Goal: Task Accomplishment & Management: Manage account settings

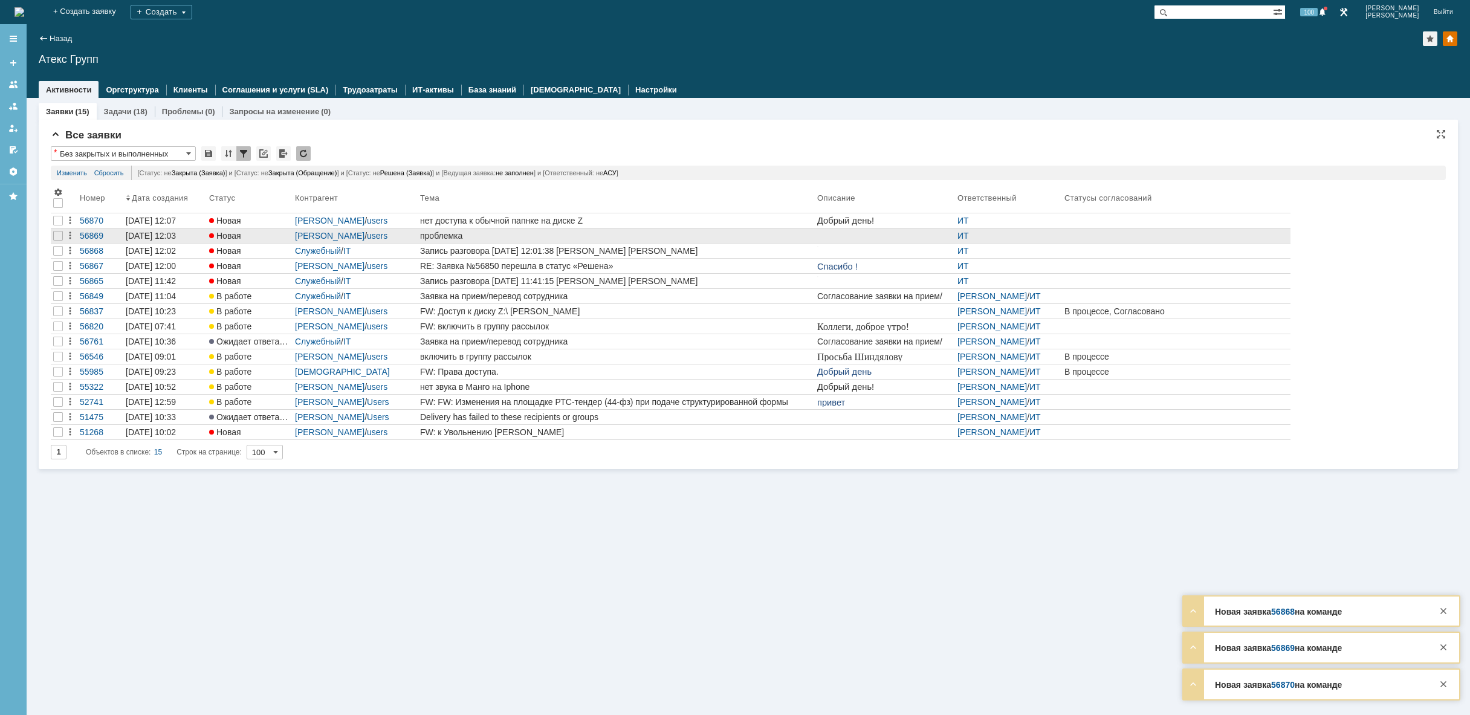
click at [522, 236] on div "проблемка" at bounding box center [616, 236] width 392 height 10
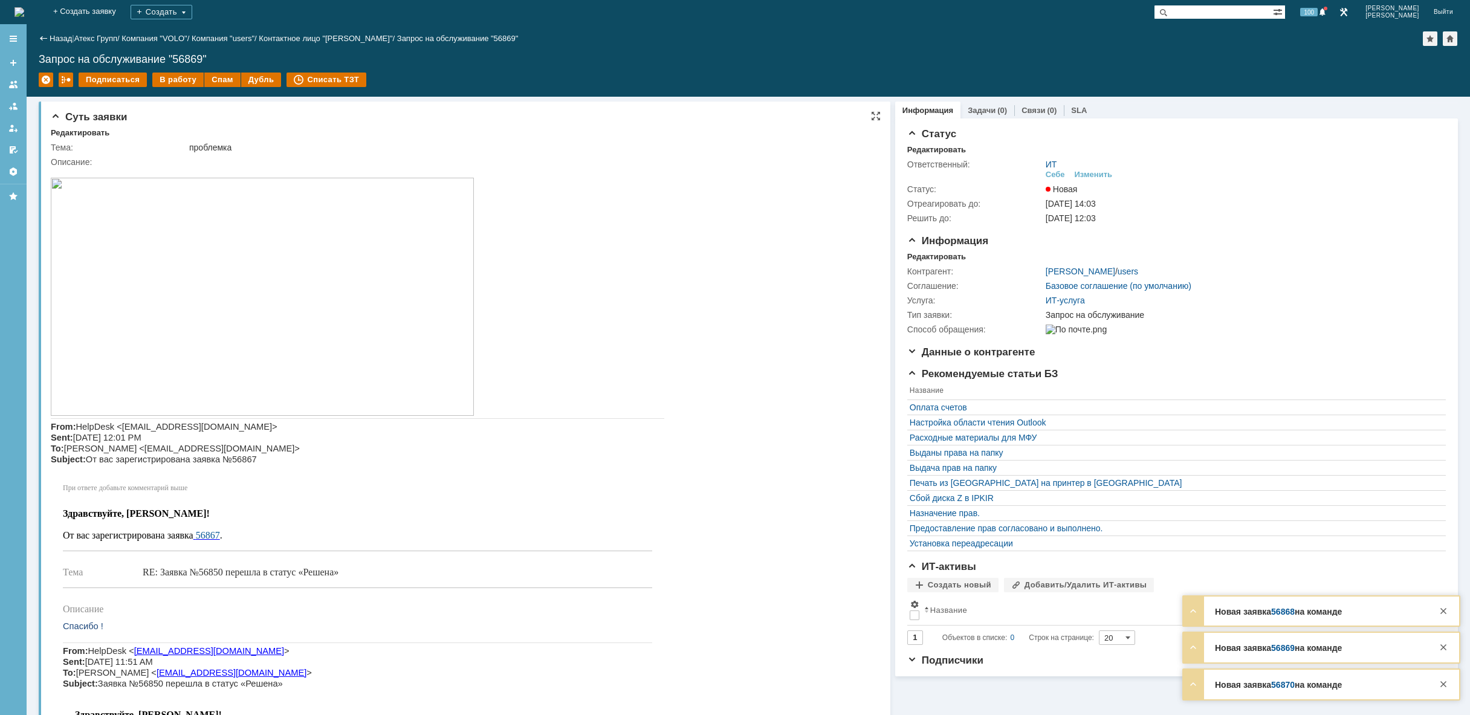
click at [253, 313] on img at bounding box center [262, 297] width 423 height 238
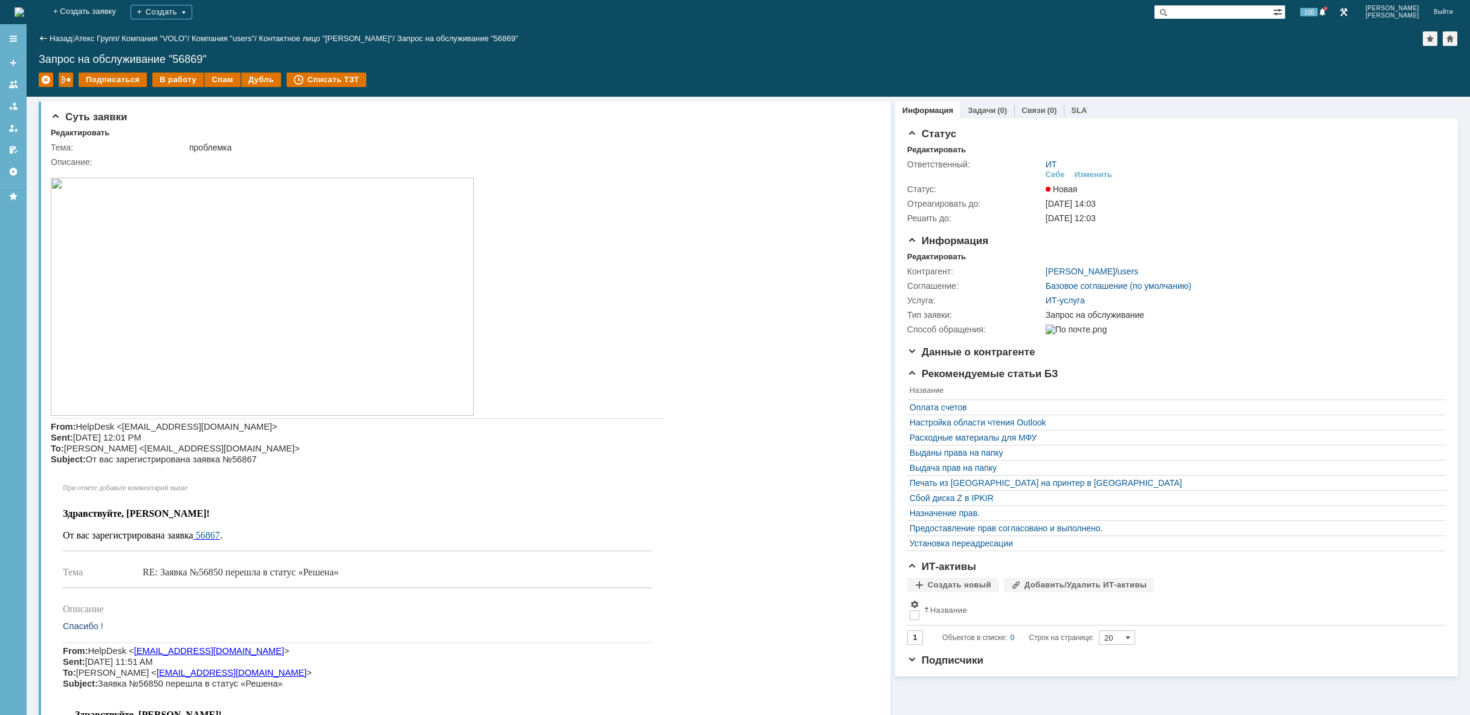
click at [24, 8] on img at bounding box center [20, 12] width 10 height 10
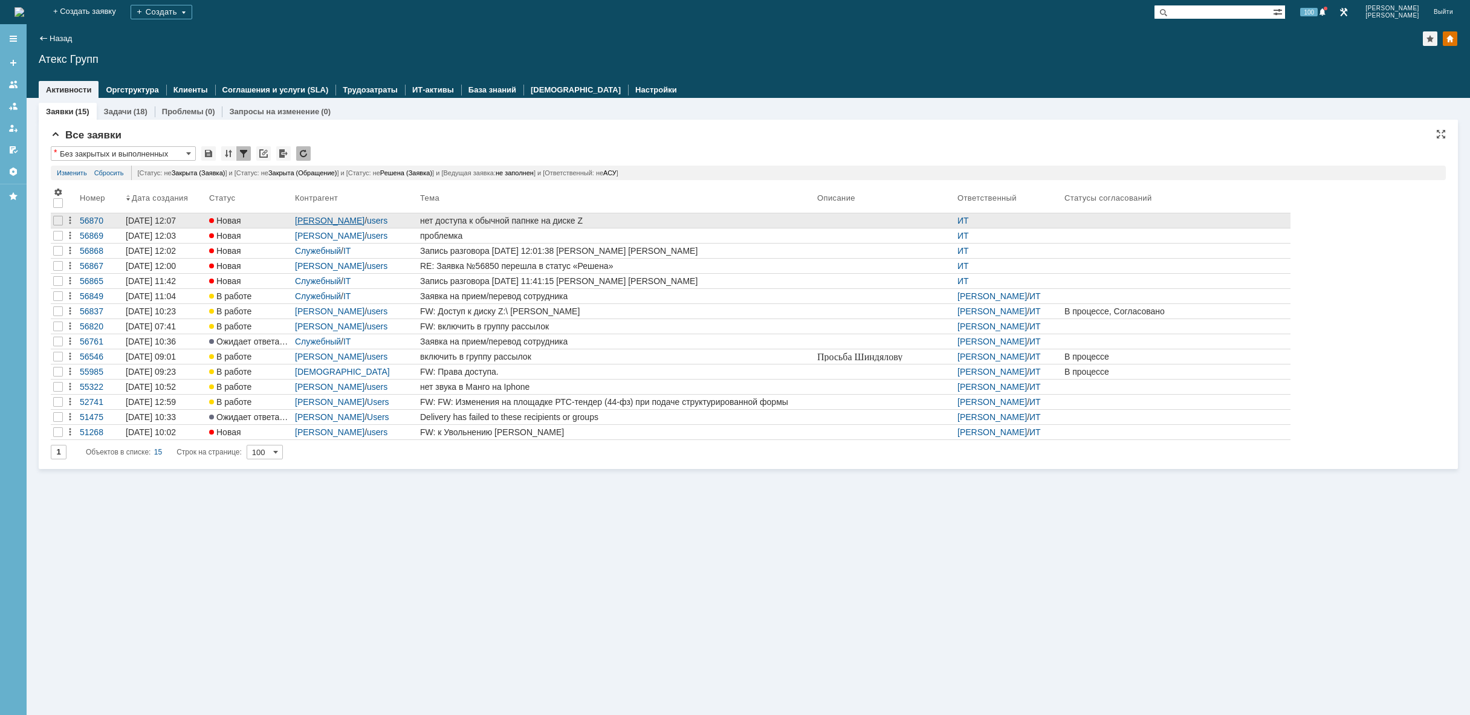
click at [349, 221] on link "Мишина Татьяна" at bounding box center [330, 221] width 70 height 10
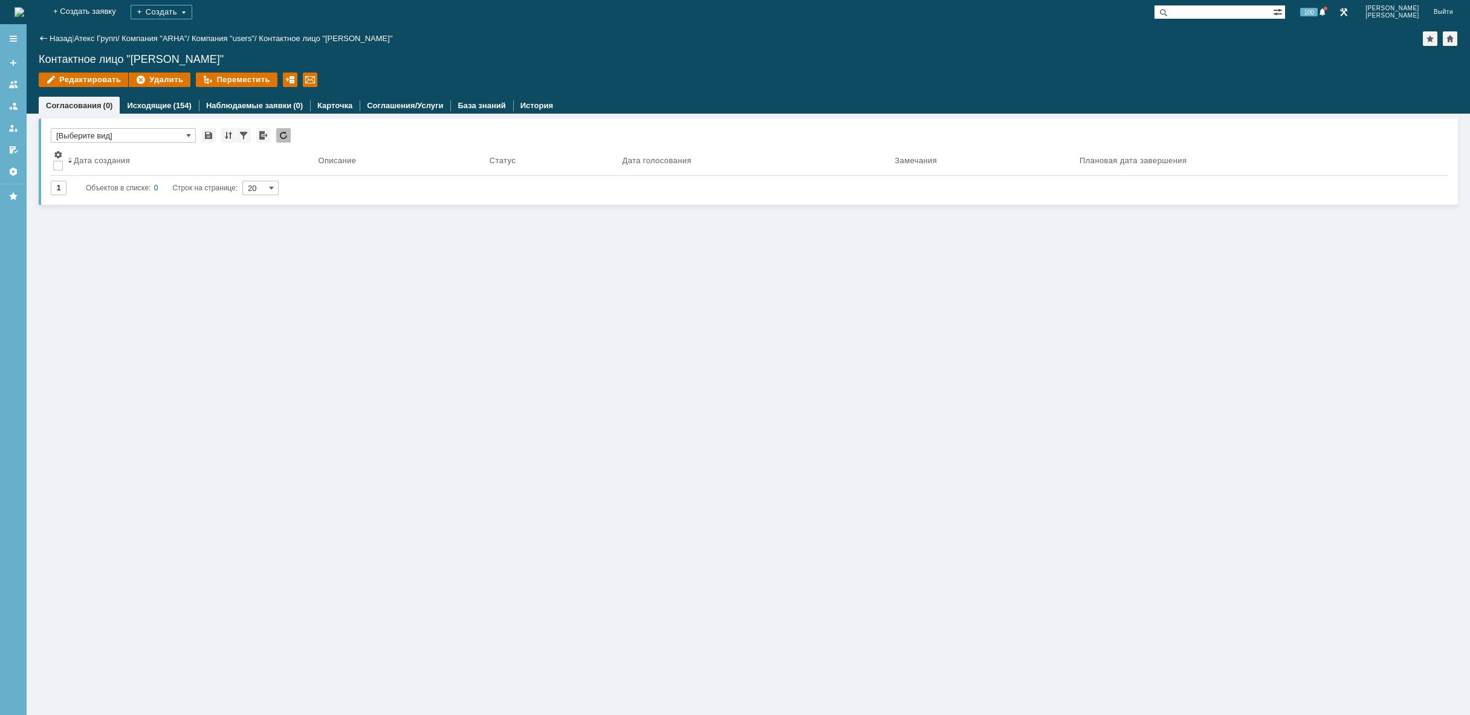
click at [24, 12] on img at bounding box center [20, 12] width 10 height 10
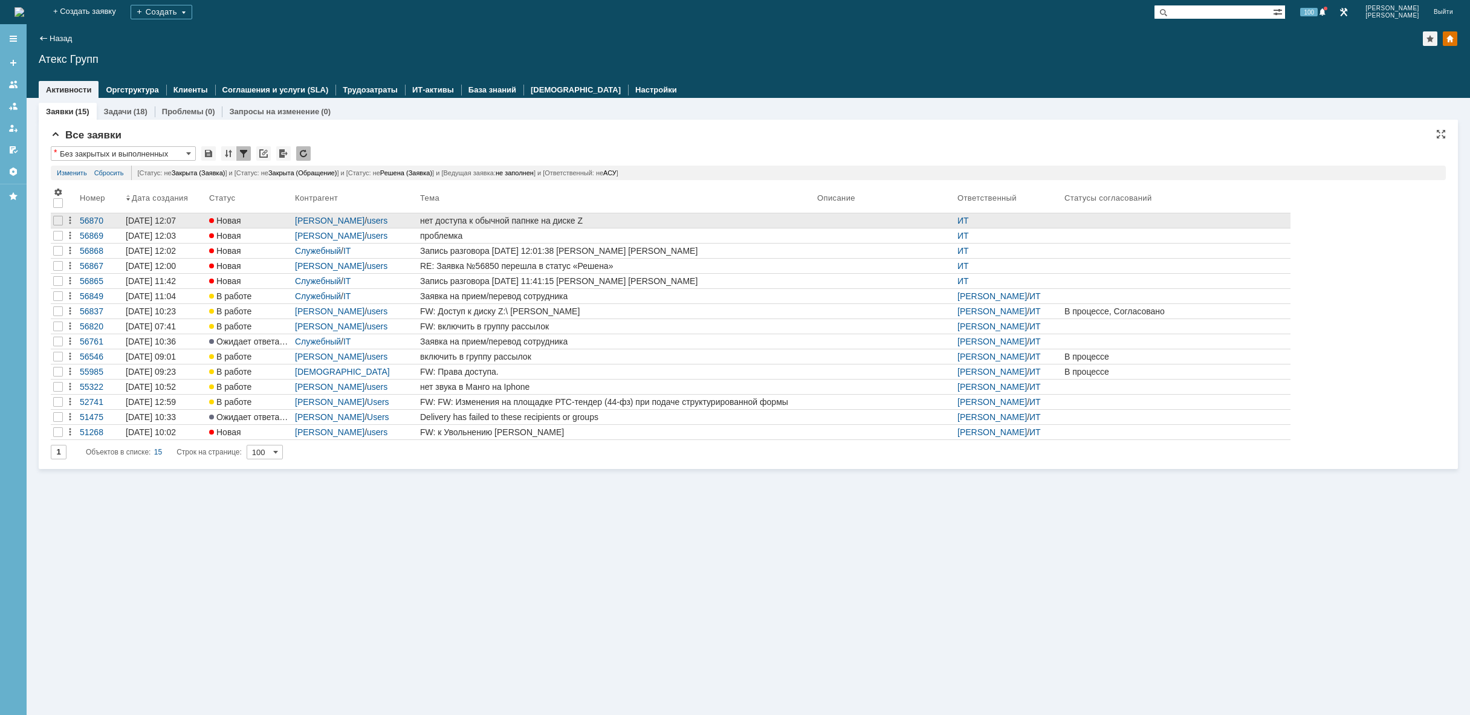
click at [543, 218] on div "нет доступа к обычной папнке на диске Z" at bounding box center [616, 221] width 392 height 10
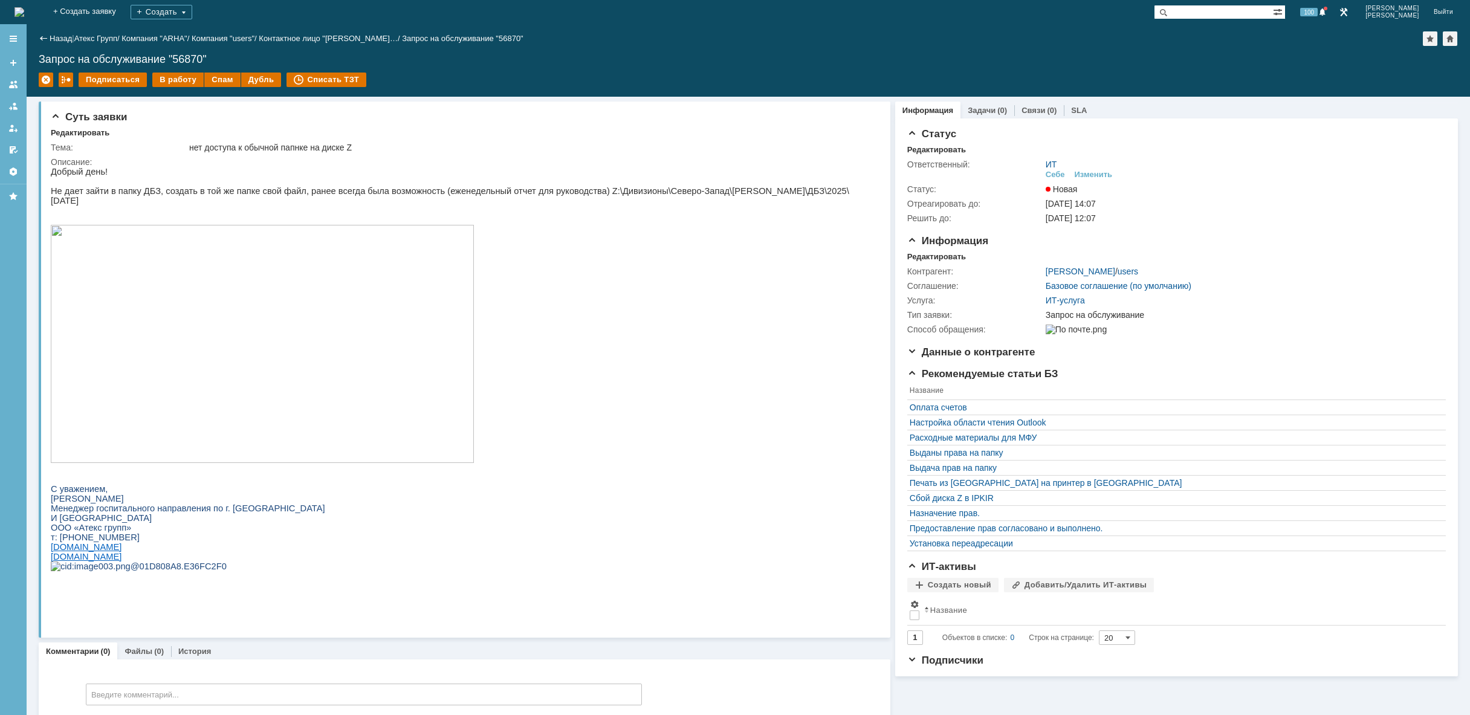
click at [369, 311] on img at bounding box center [262, 344] width 423 height 238
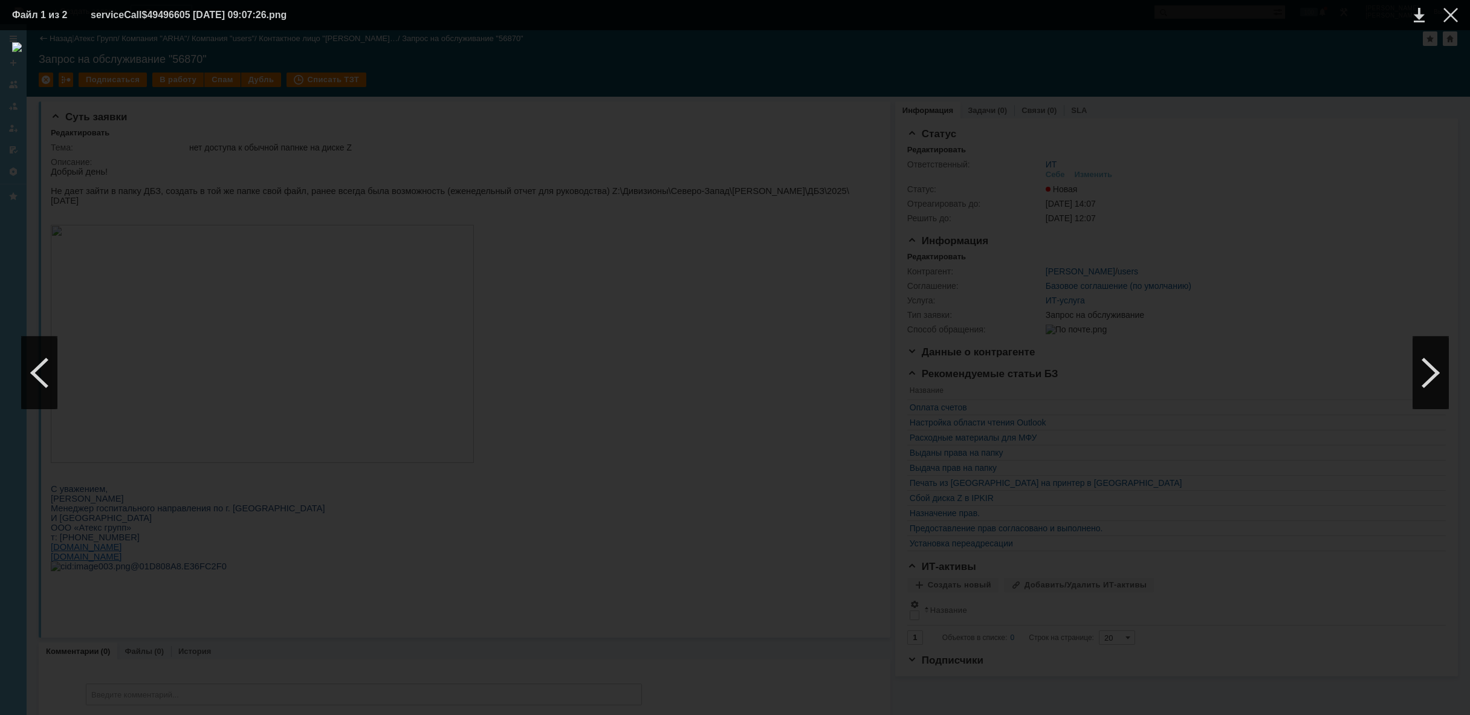
click at [1292, 497] on div at bounding box center [735, 372] width 1446 height 661
click at [1451, 13] on div at bounding box center [1450, 15] width 15 height 15
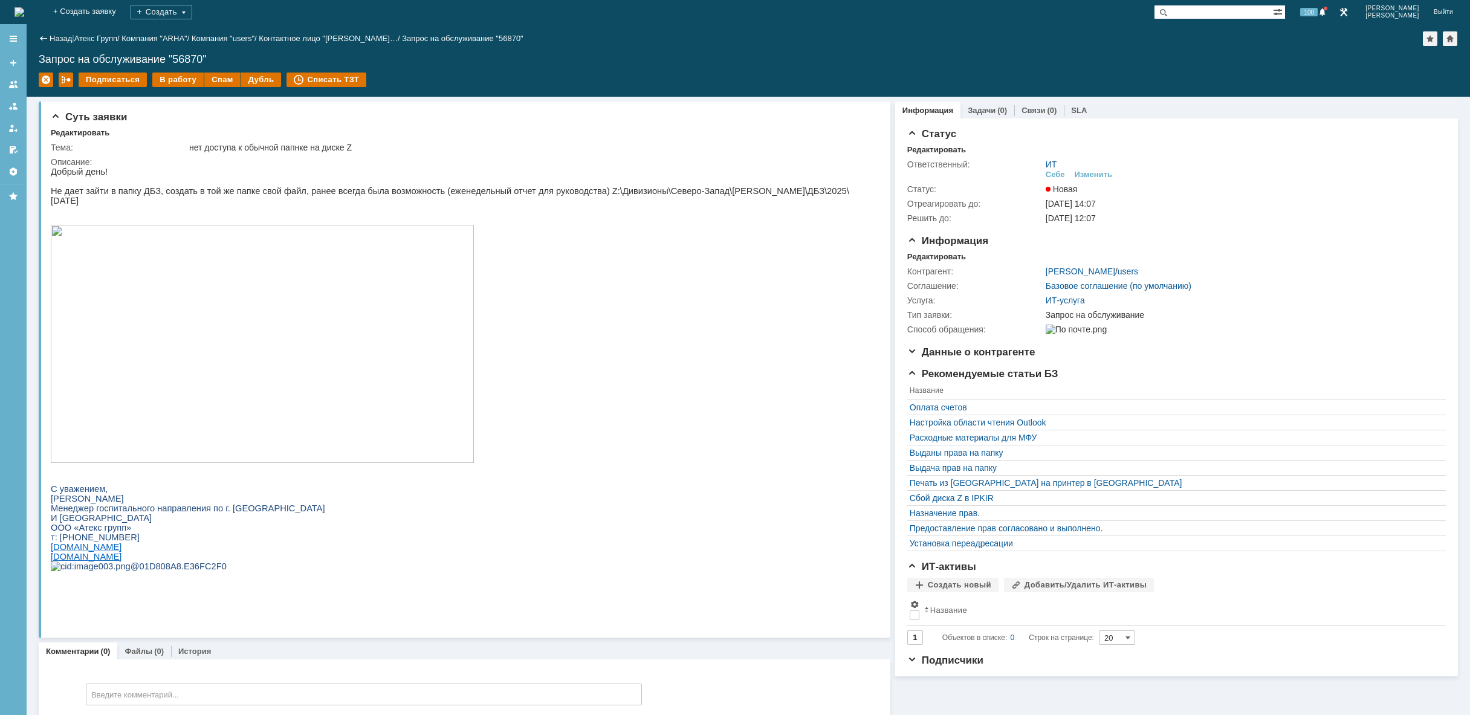
click at [24, 13] on img at bounding box center [20, 12] width 10 height 10
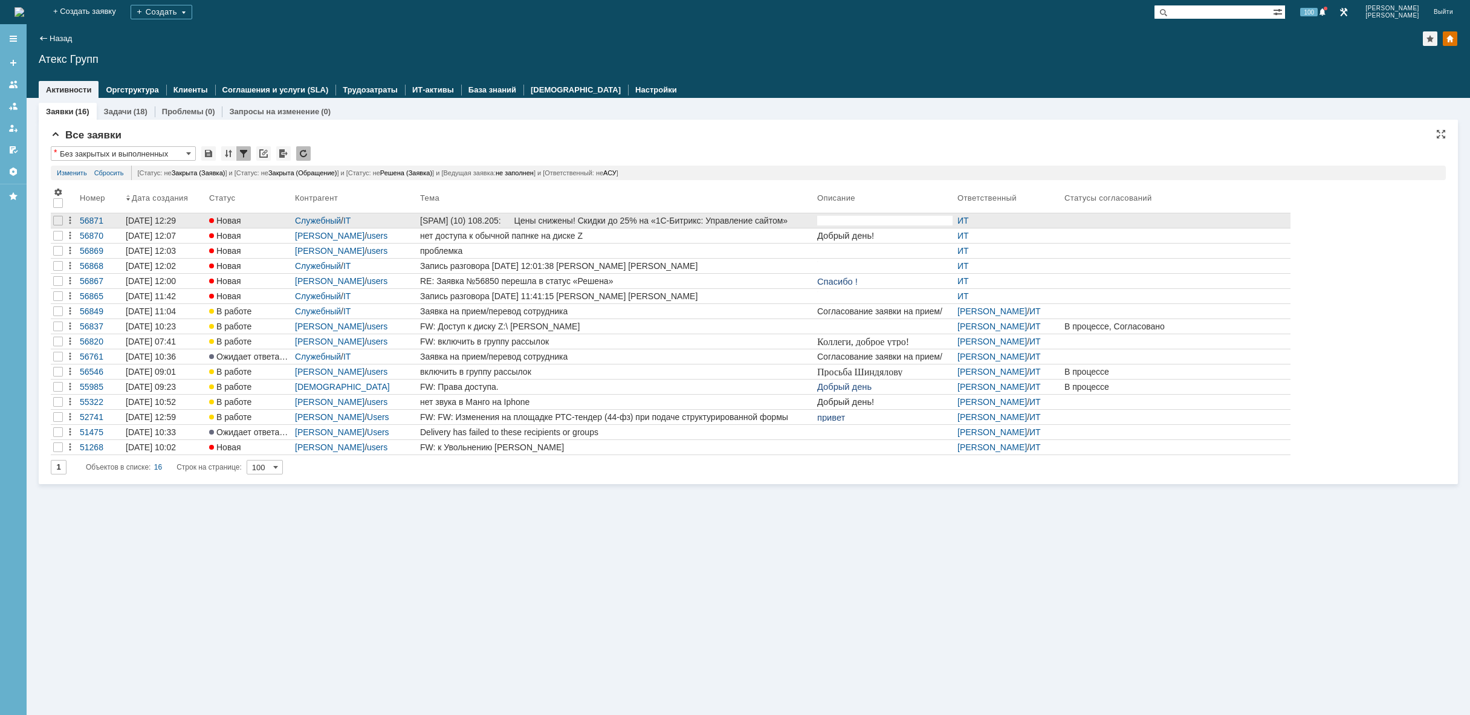
click at [557, 218] on div "[SPAM] (10) 108.205: Цены снижены! Скидки до 25% на «1С-Битрикс: Управление сай…" at bounding box center [616, 221] width 392 height 10
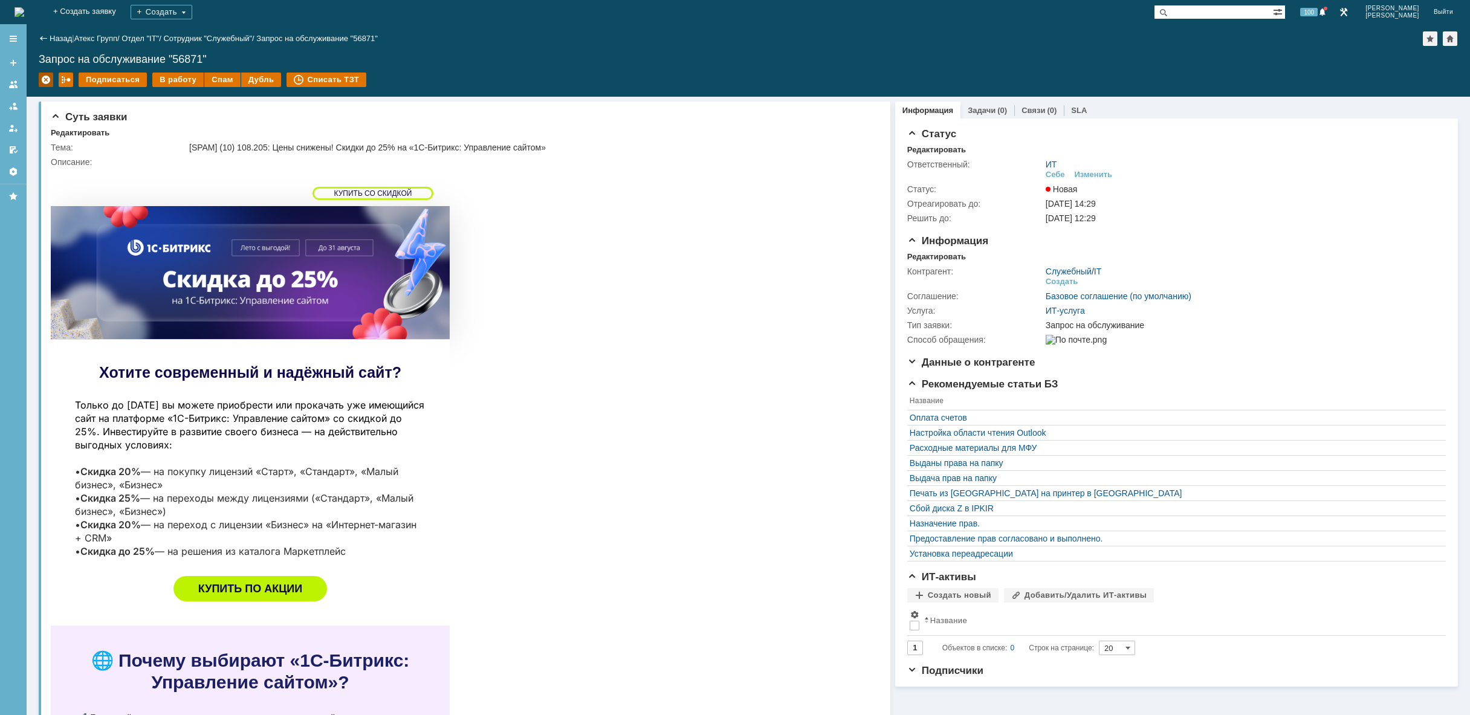
click at [41, 84] on div at bounding box center [46, 80] width 15 height 15
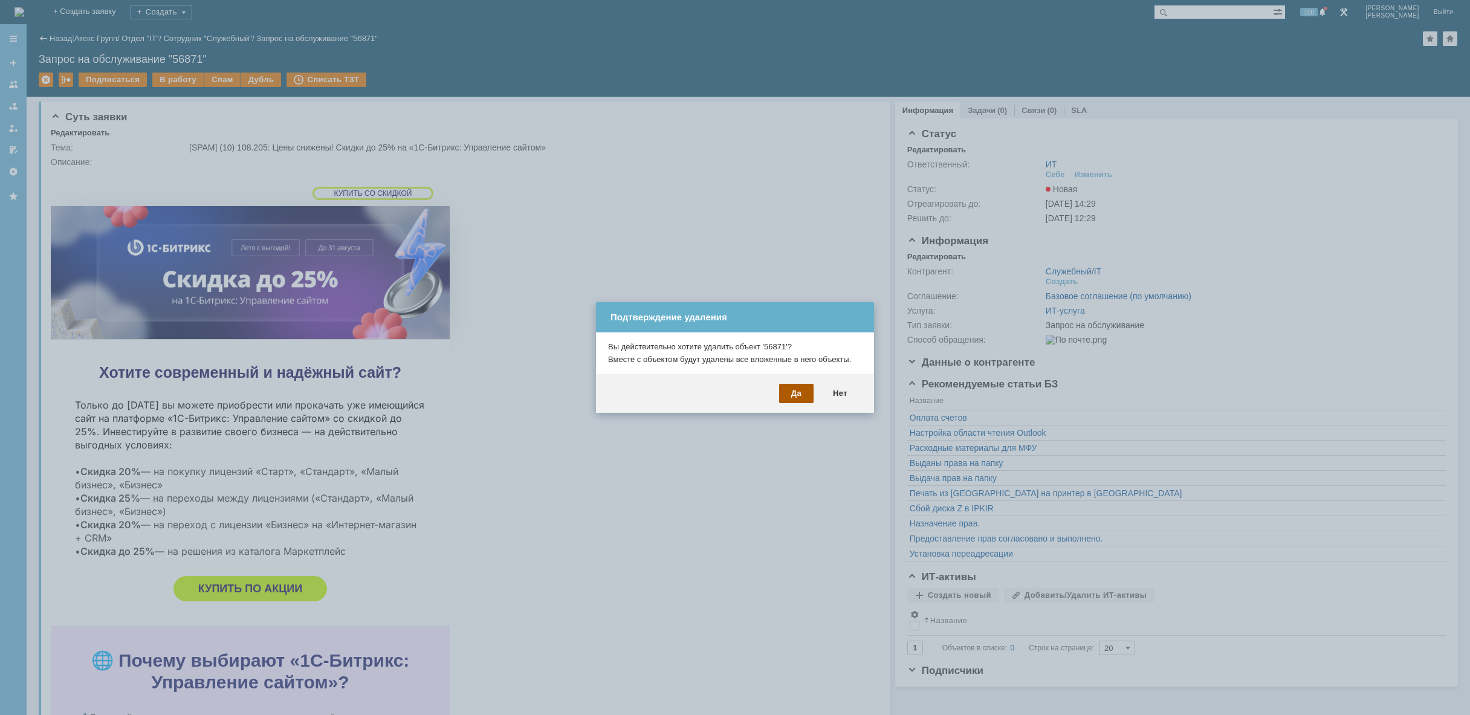
click at [791, 389] on div "Да" at bounding box center [796, 393] width 34 height 19
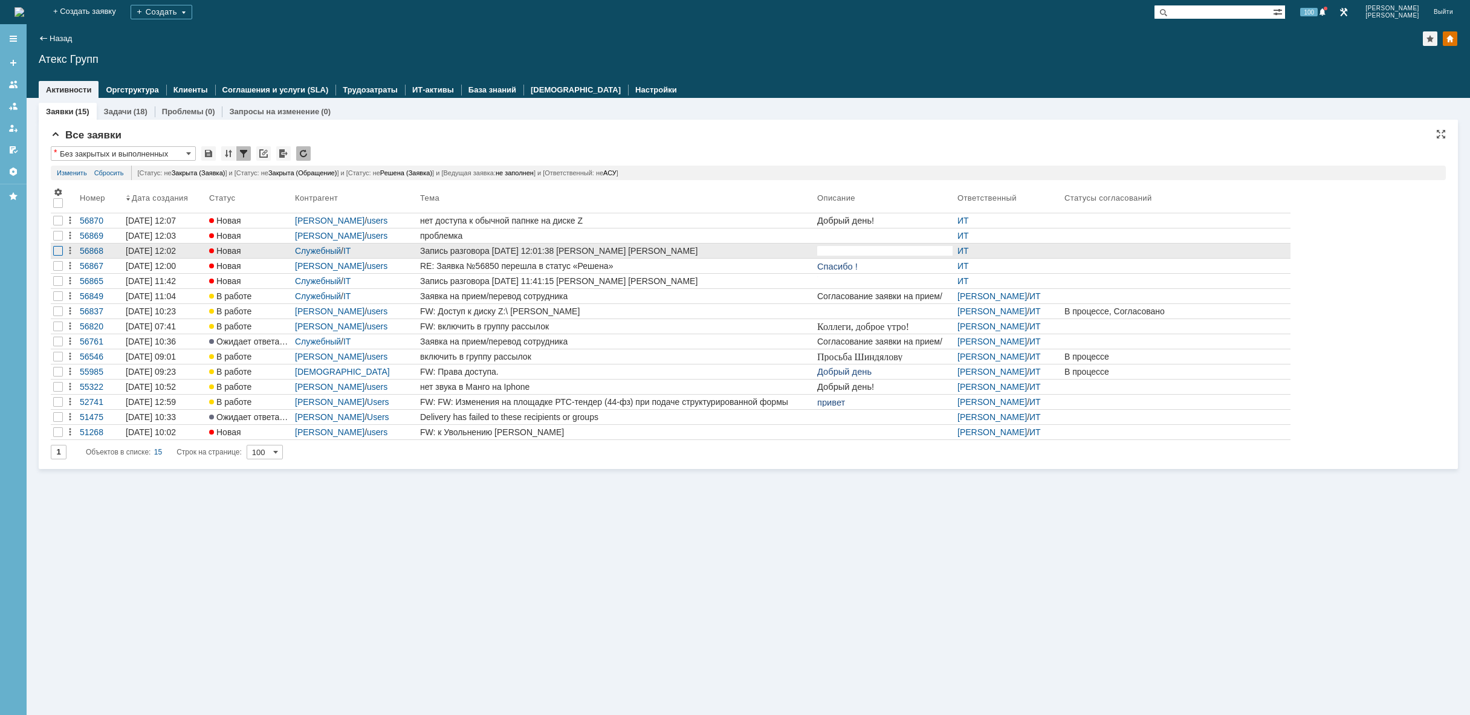
click at [57, 225] on div at bounding box center [58, 221] width 10 height 10
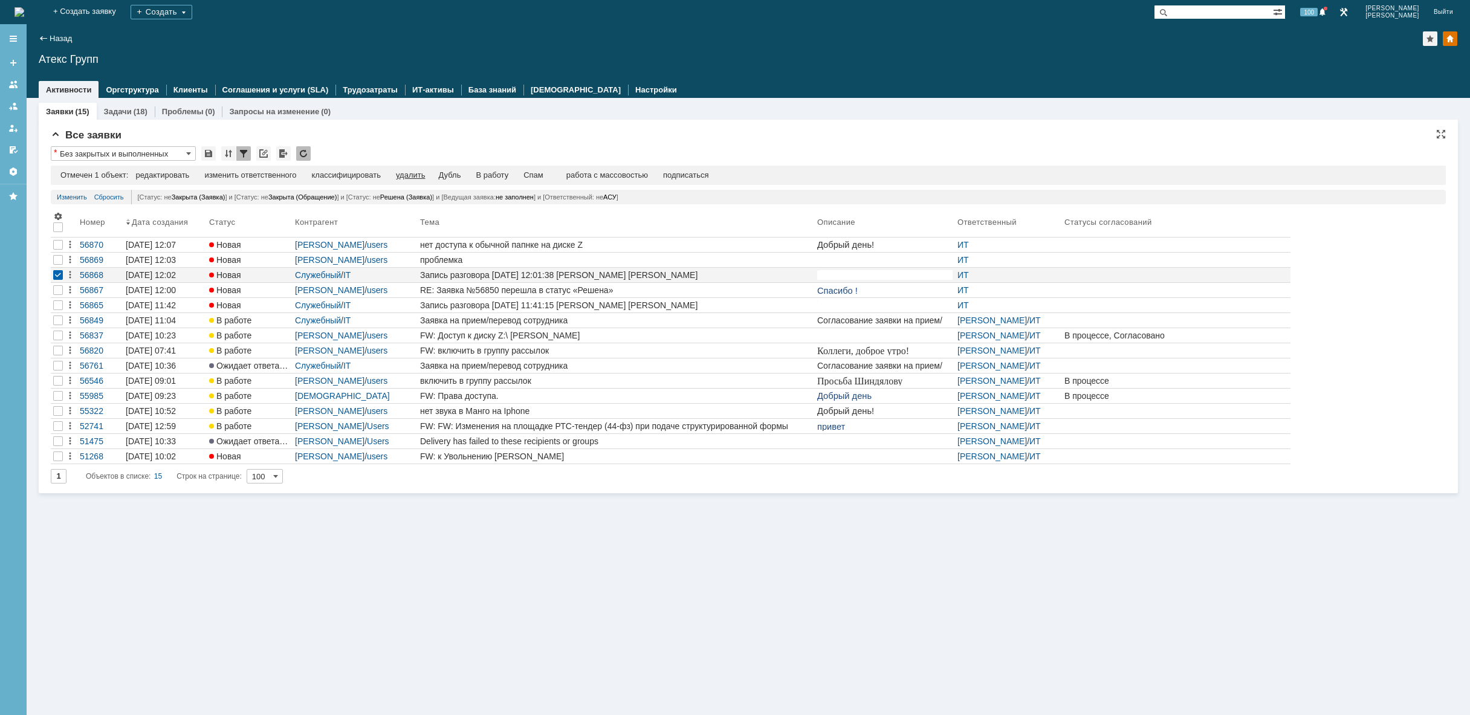
click at [419, 174] on div "удалить" at bounding box center [410, 175] width 29 height 10
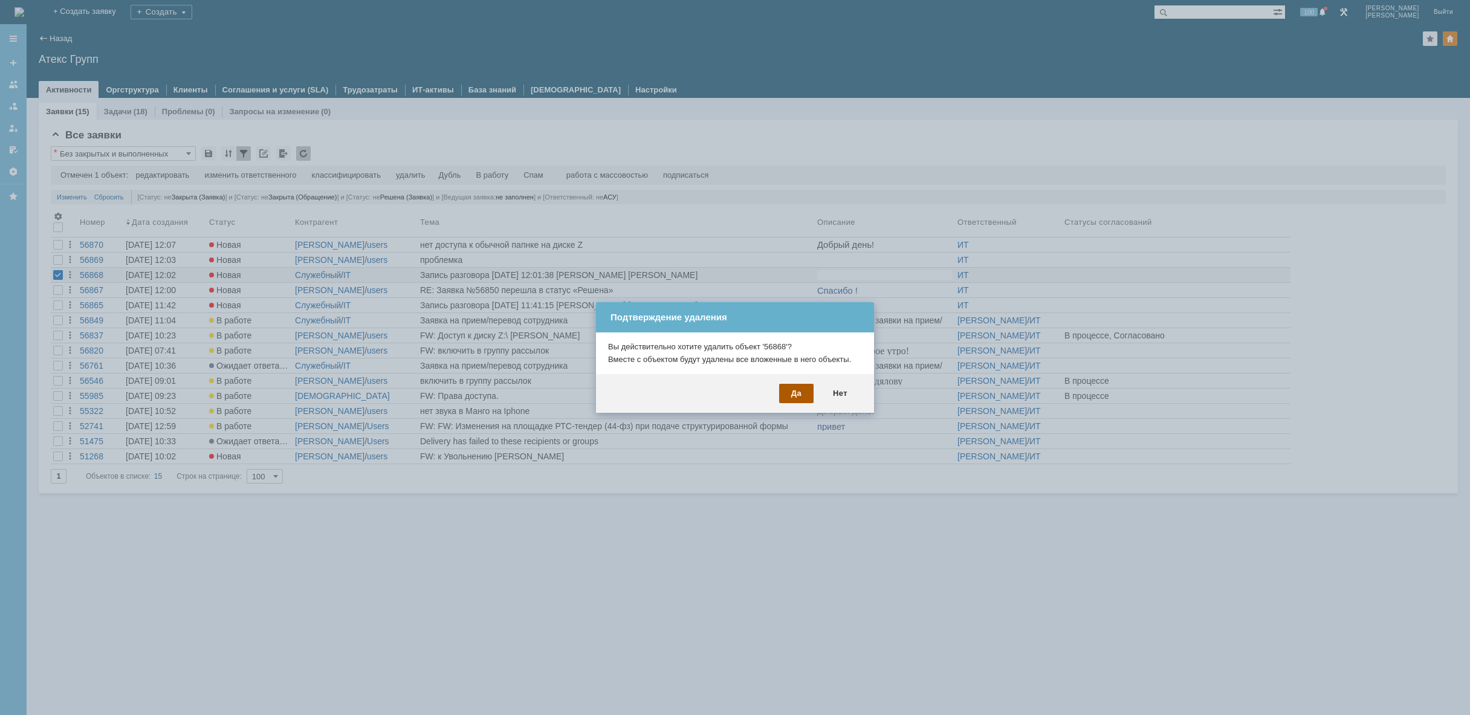
click at [790, 395] on div "Да" at bounding box center [796, 393] width 34 height 19
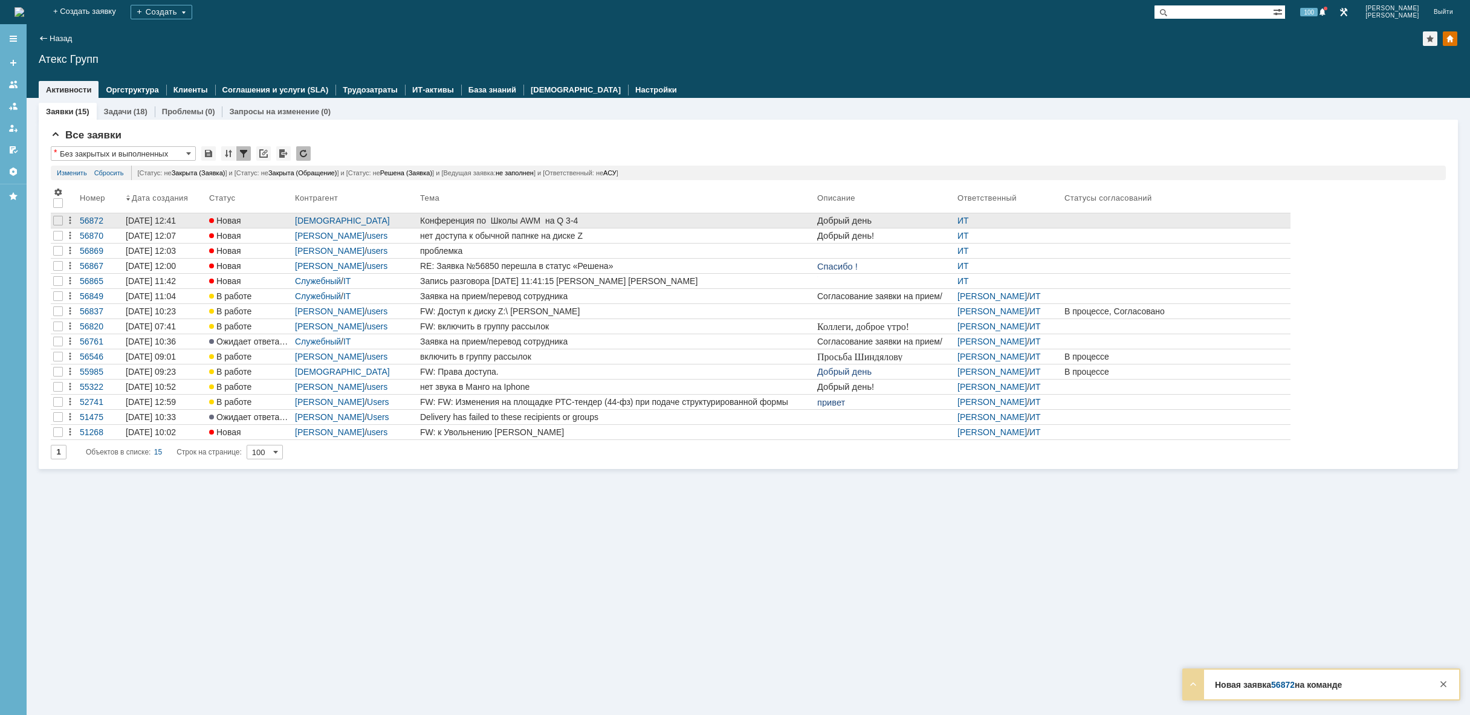
click at [535, 219] on div "Конференция по Школы AWM на Q 3-4" at bounding box center [616, 221] width 392 height 10
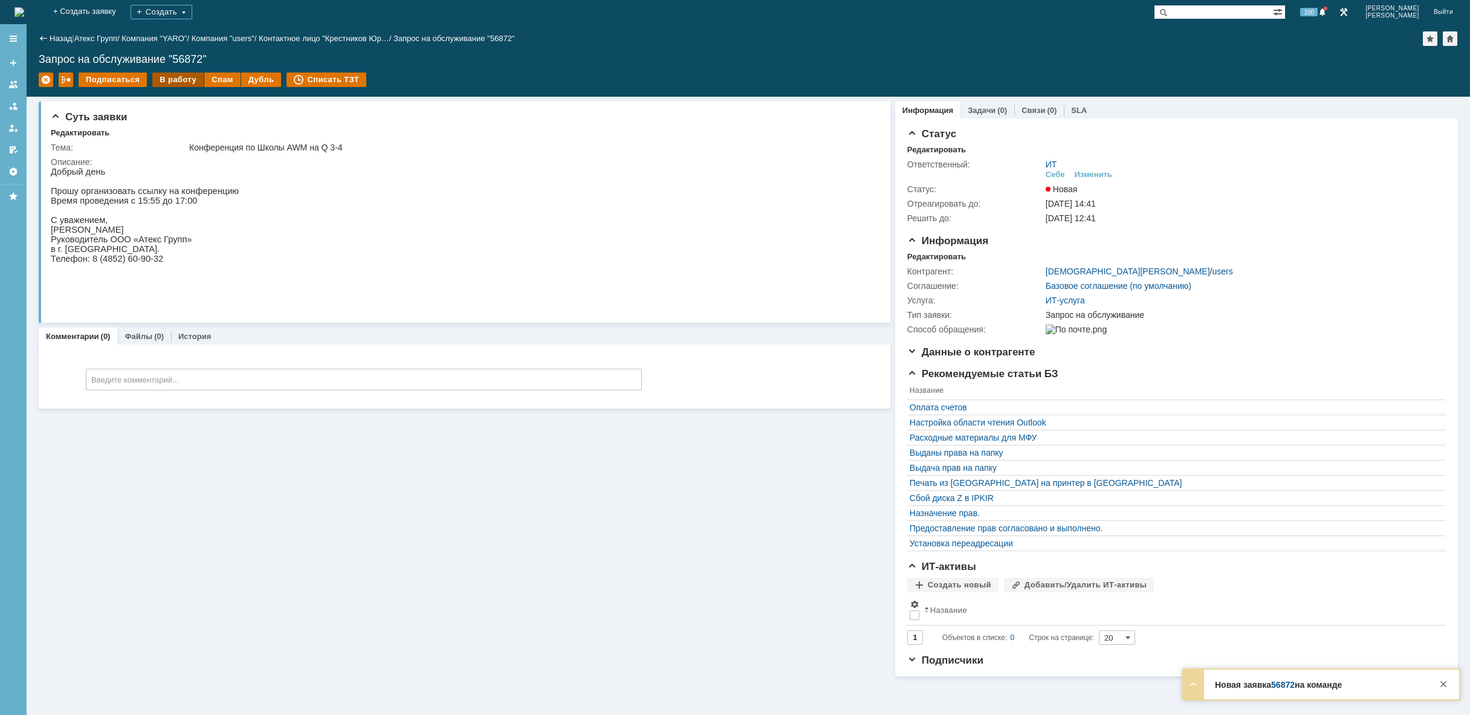
click at [175, 79] on div "В работу" at bounding box center [177, 80] width 51 height 15
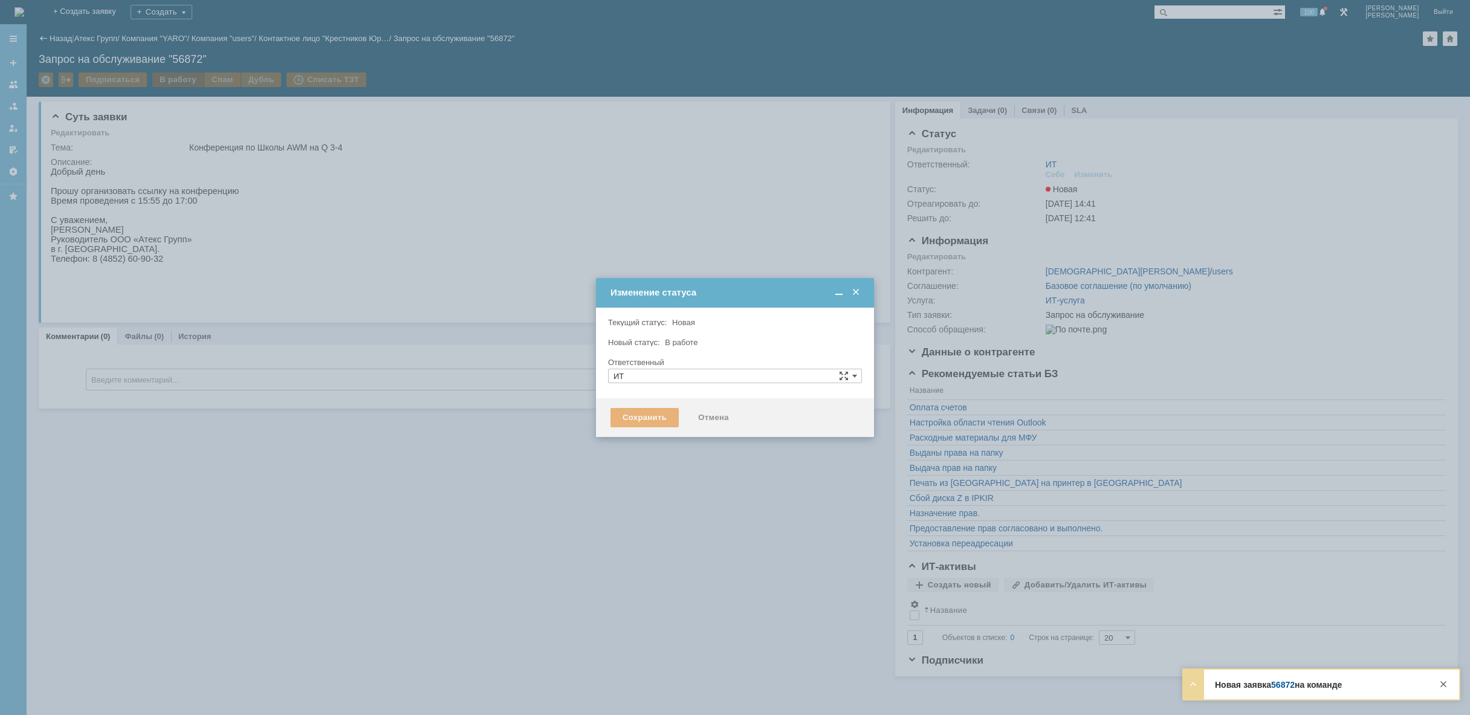
type input "[PERSON_NAME]"
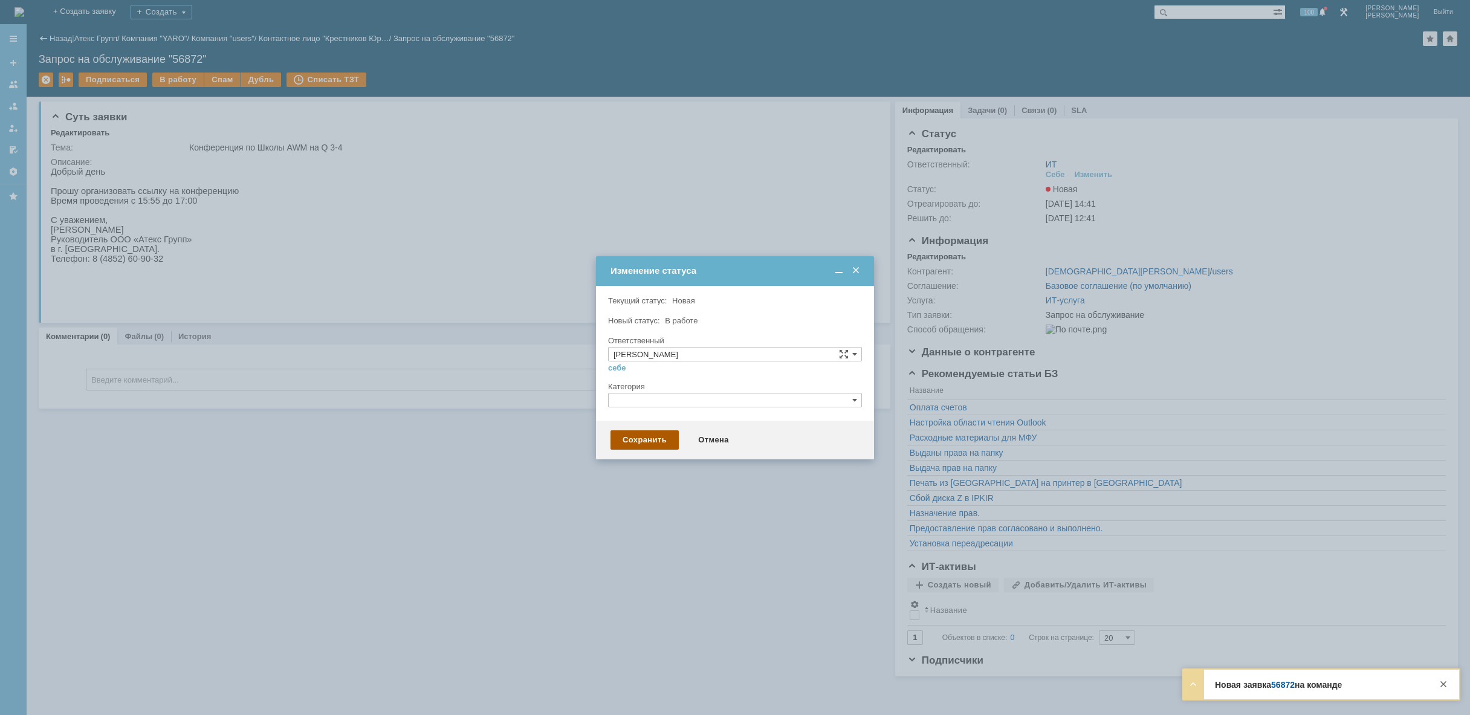
click at [652, 446] on div "Сохранить" at bounding box center [644, 439] width 68 height 19
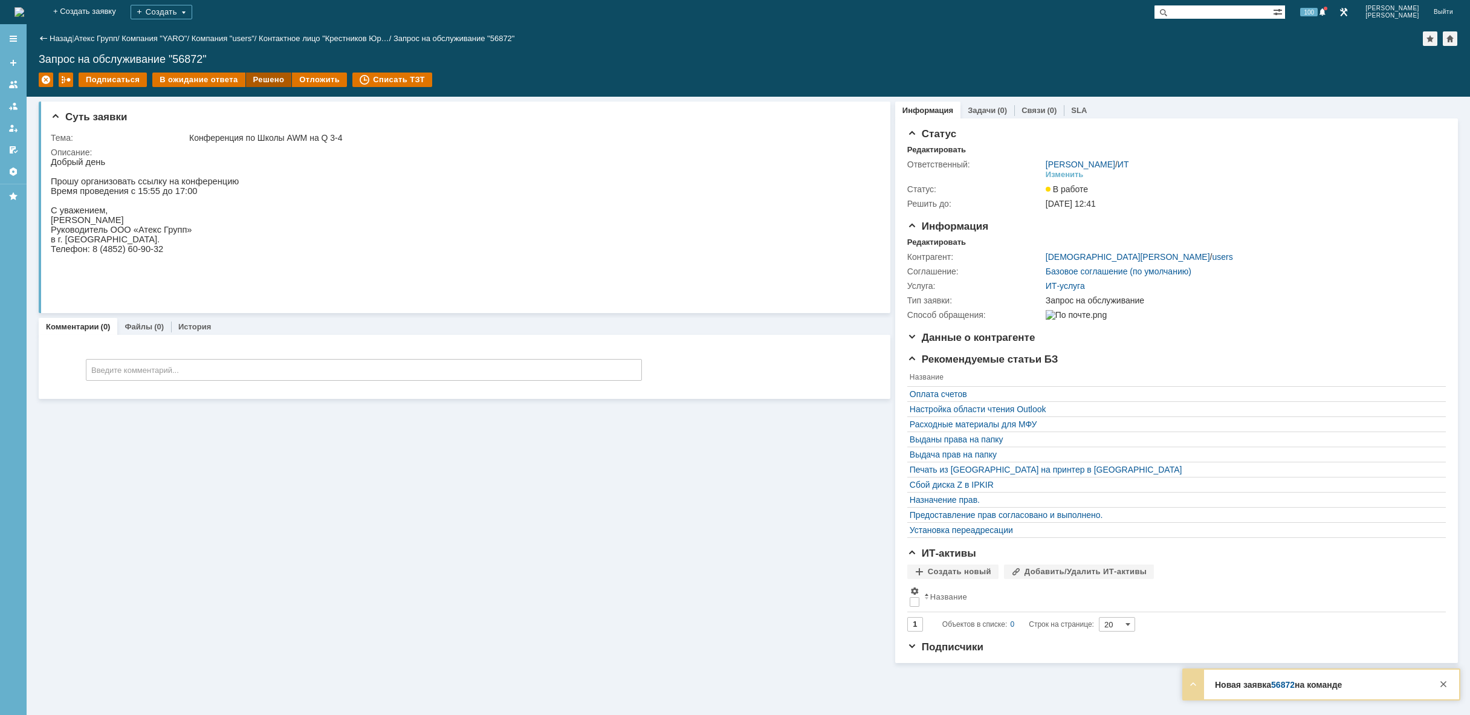
click at [264, 75] on div "Решено" at bounding box center [269, 80] width 46 height 15
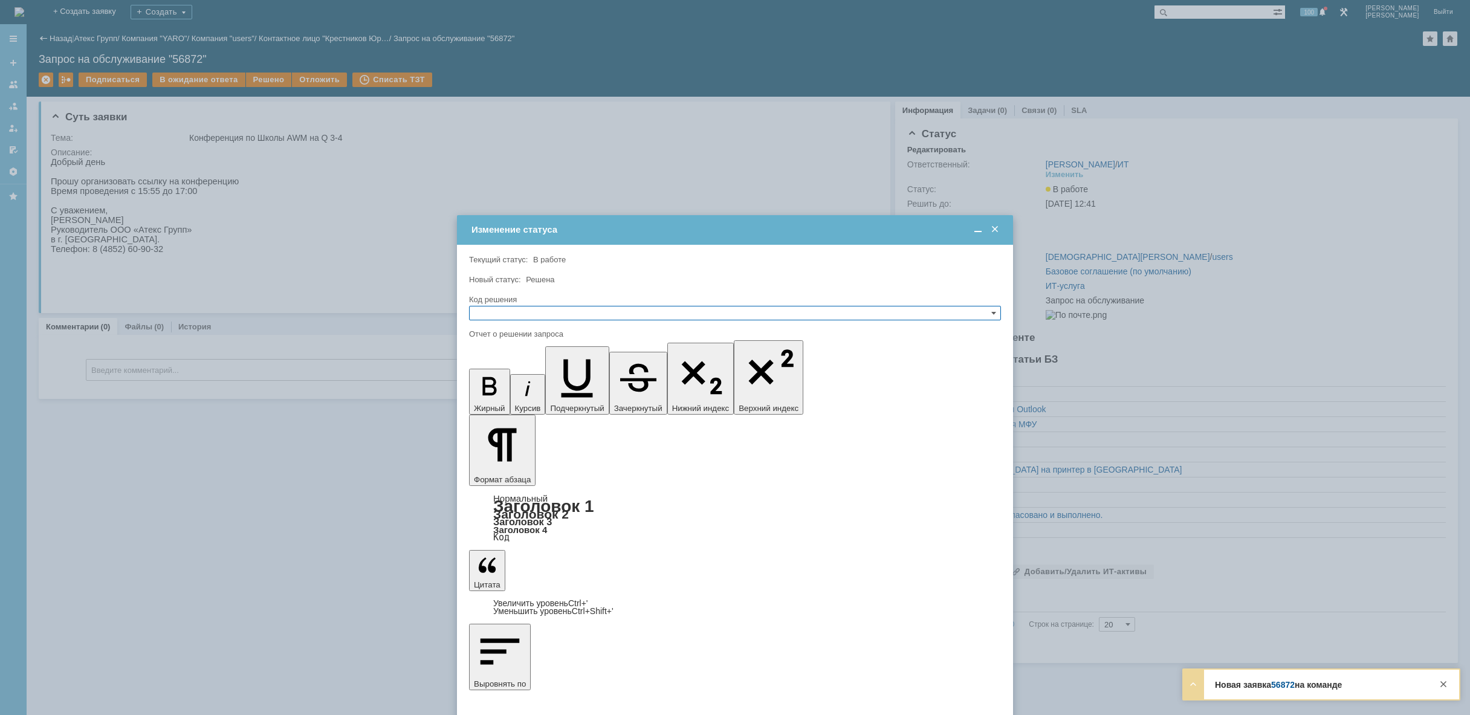
click at [548, 310] on input "text" at bounding box center [735, 313] width 532 height 15
click at [531, 370] on span "Решено" at bounding box center [734, 371] width 521 height 10
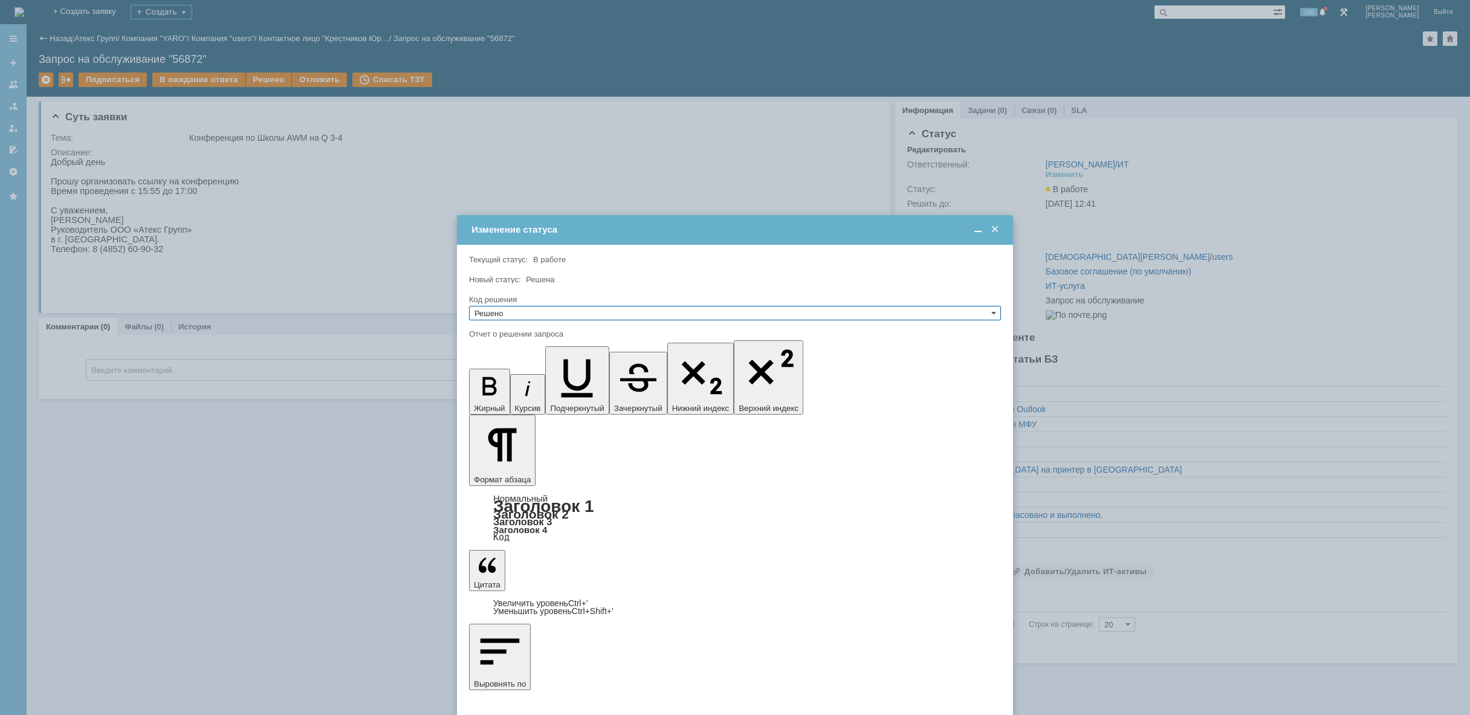
drag, startPoint x: 524, startPoint y: 468, endPoint x: 524, endPoint y: 476, distance: 8.5
type input "Решено"
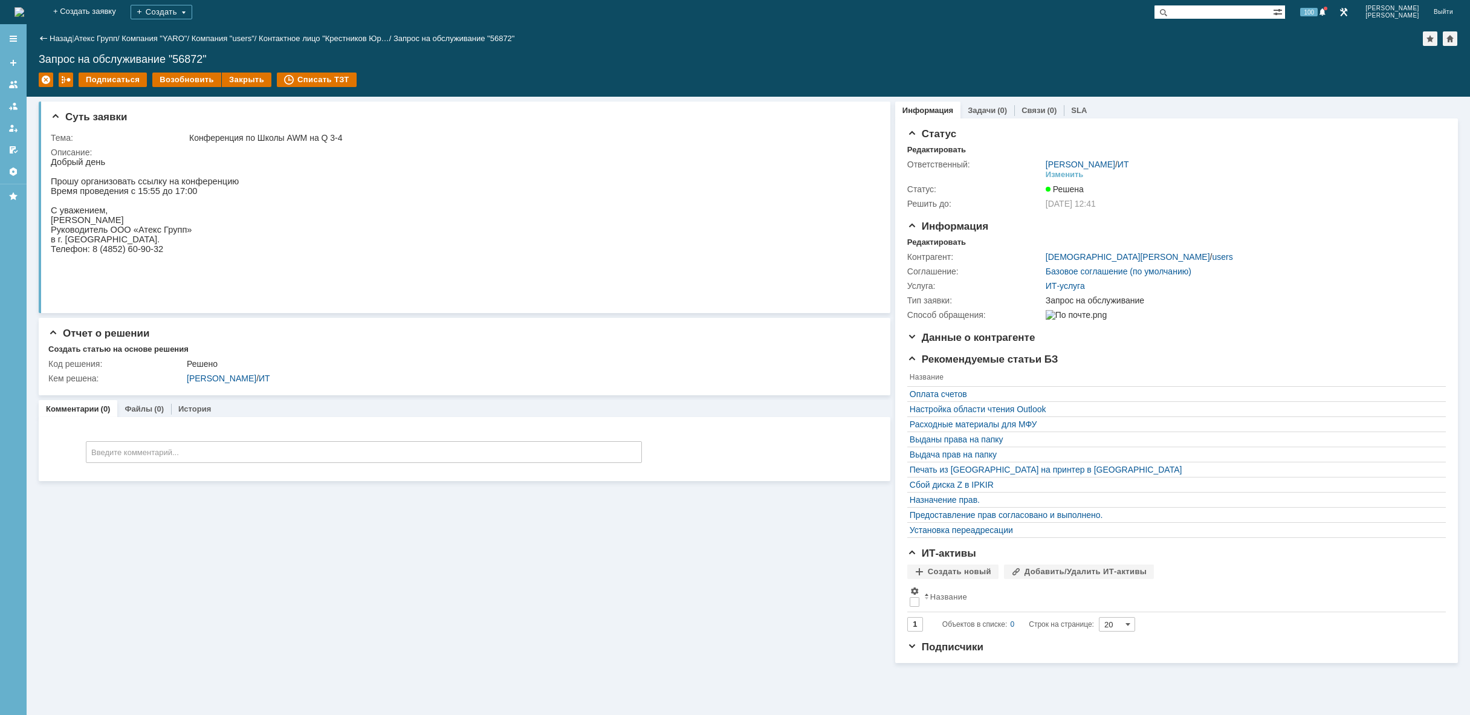
click at [24, 9] on img at bounding box center [20, 12] width 10 height 10
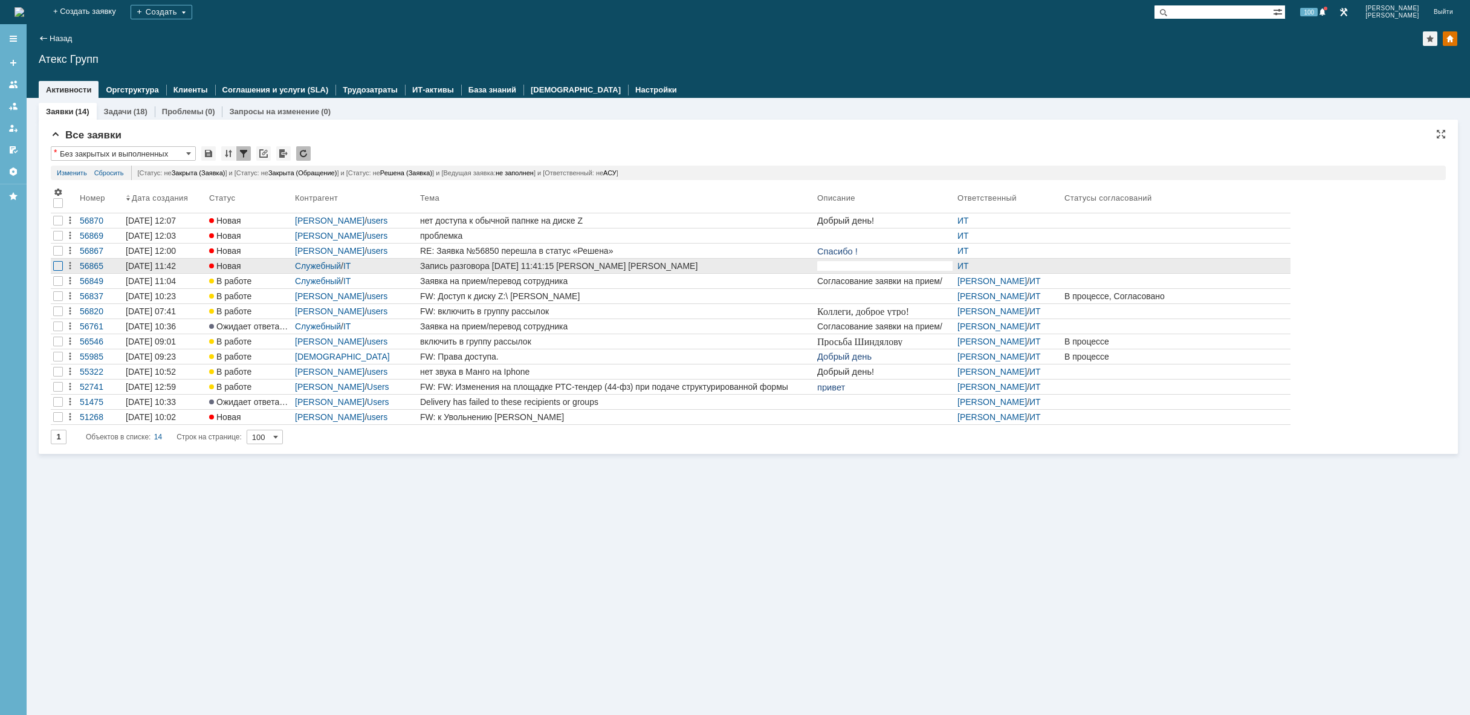
click at [60, 241] on div at bounding box center [58, 236] width 10 height 10
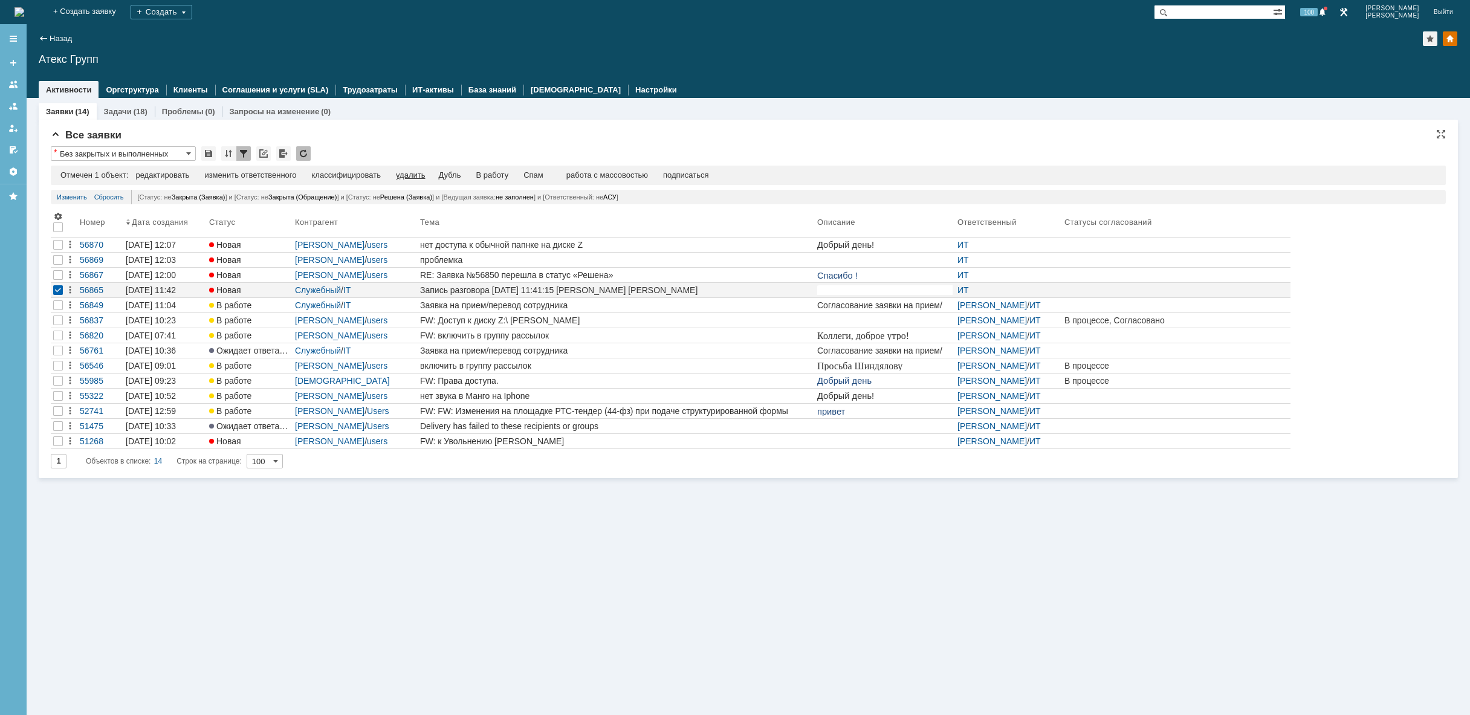
click at [422, 173] on div "удалить" at bounding box center [410, 175] width 29 height 10
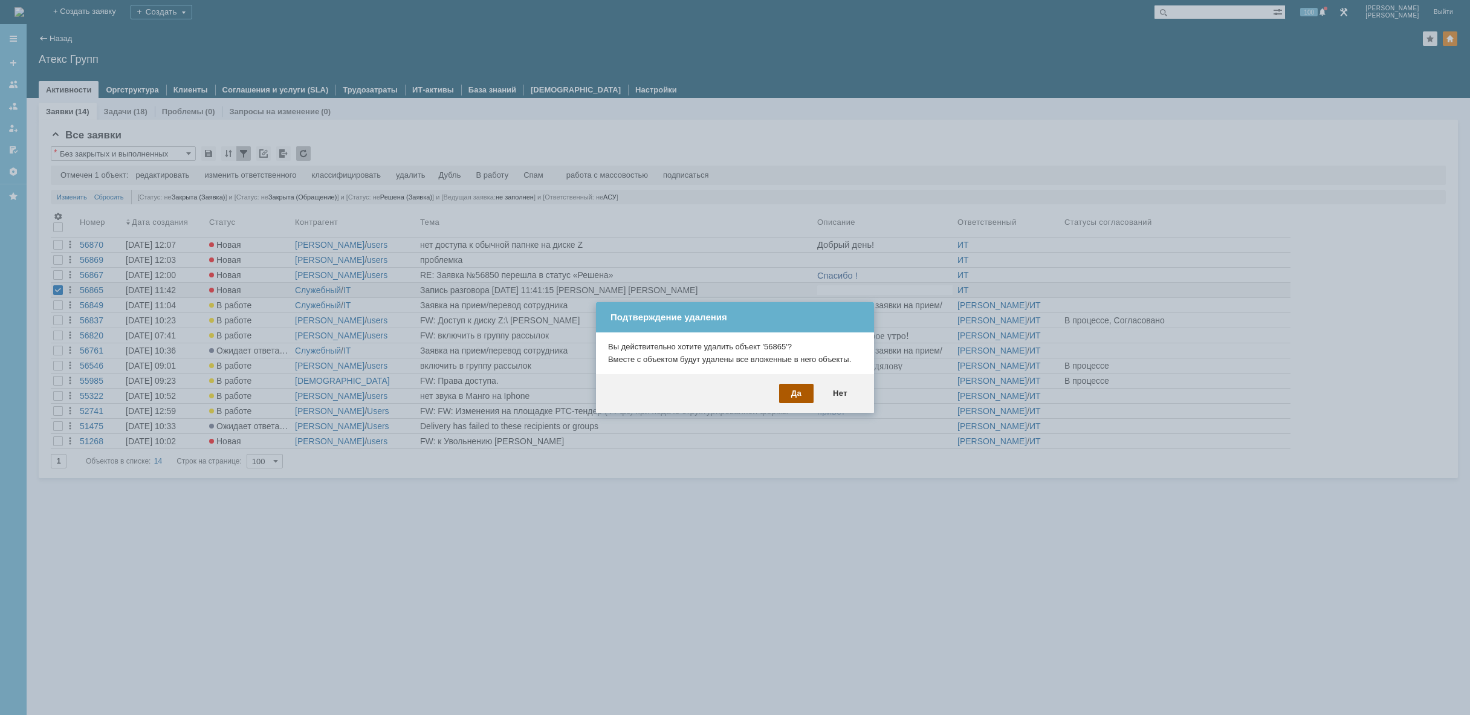
click at [796, 394] on div "Да" at bounding box center [796, 393] width 34 height 19
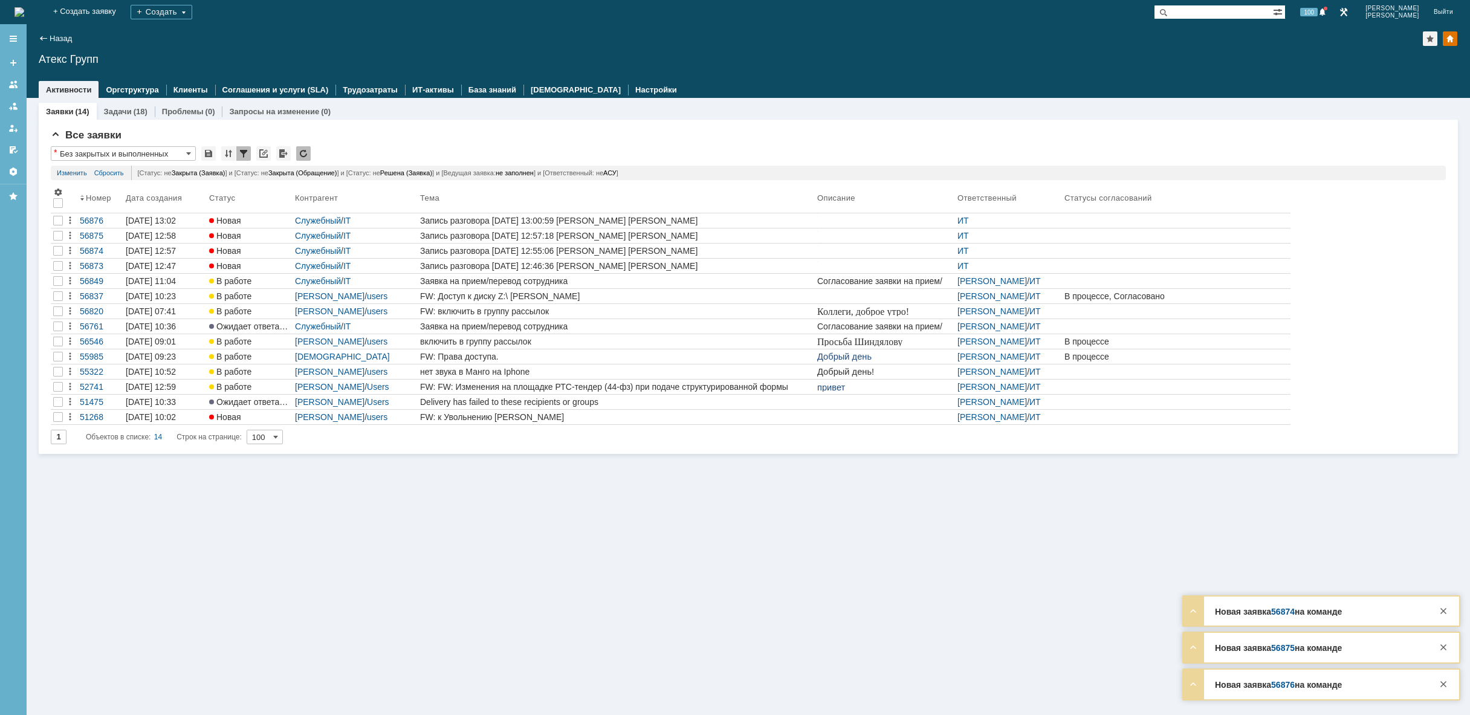
click at [24, 11] on img at bounding box center [20, 12] width 10 height 10
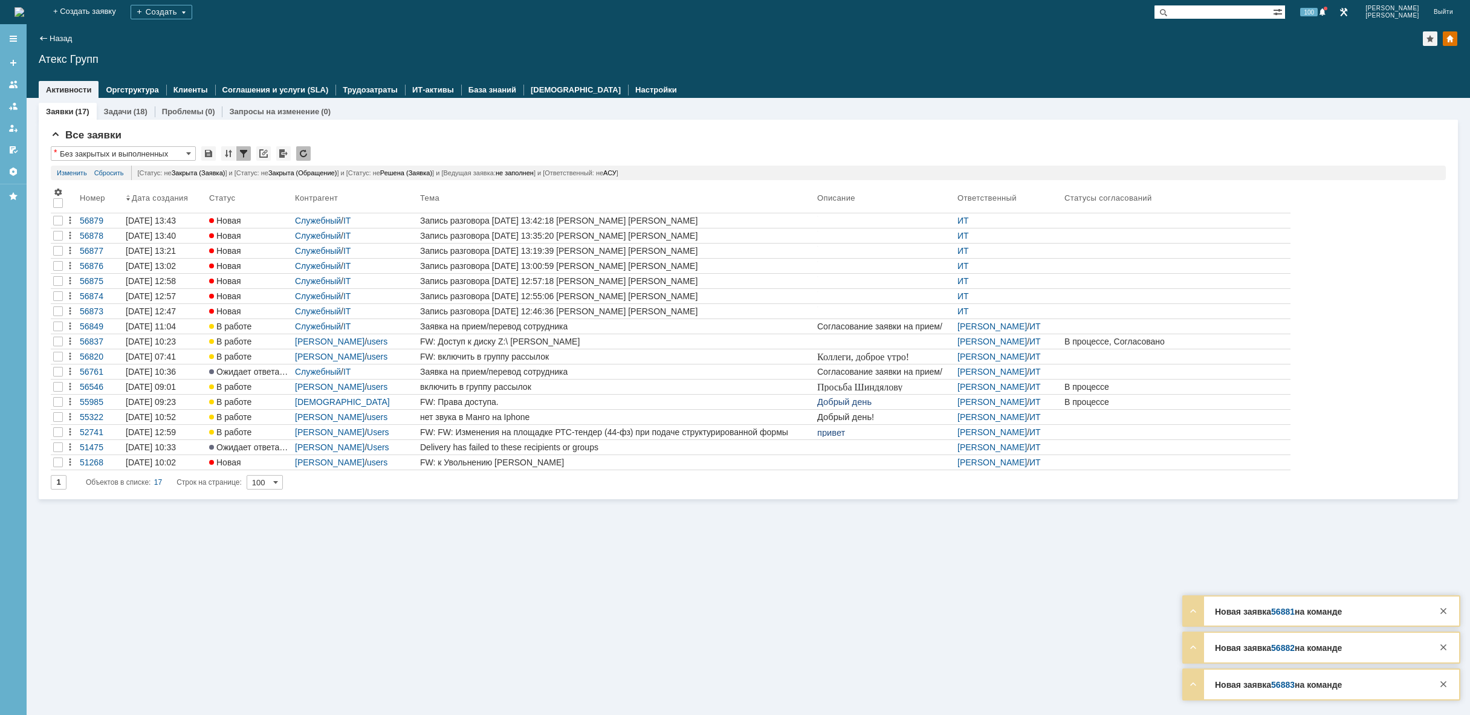
click at [24, 7] on img at bounding box center [20, 12] width 10 height 10
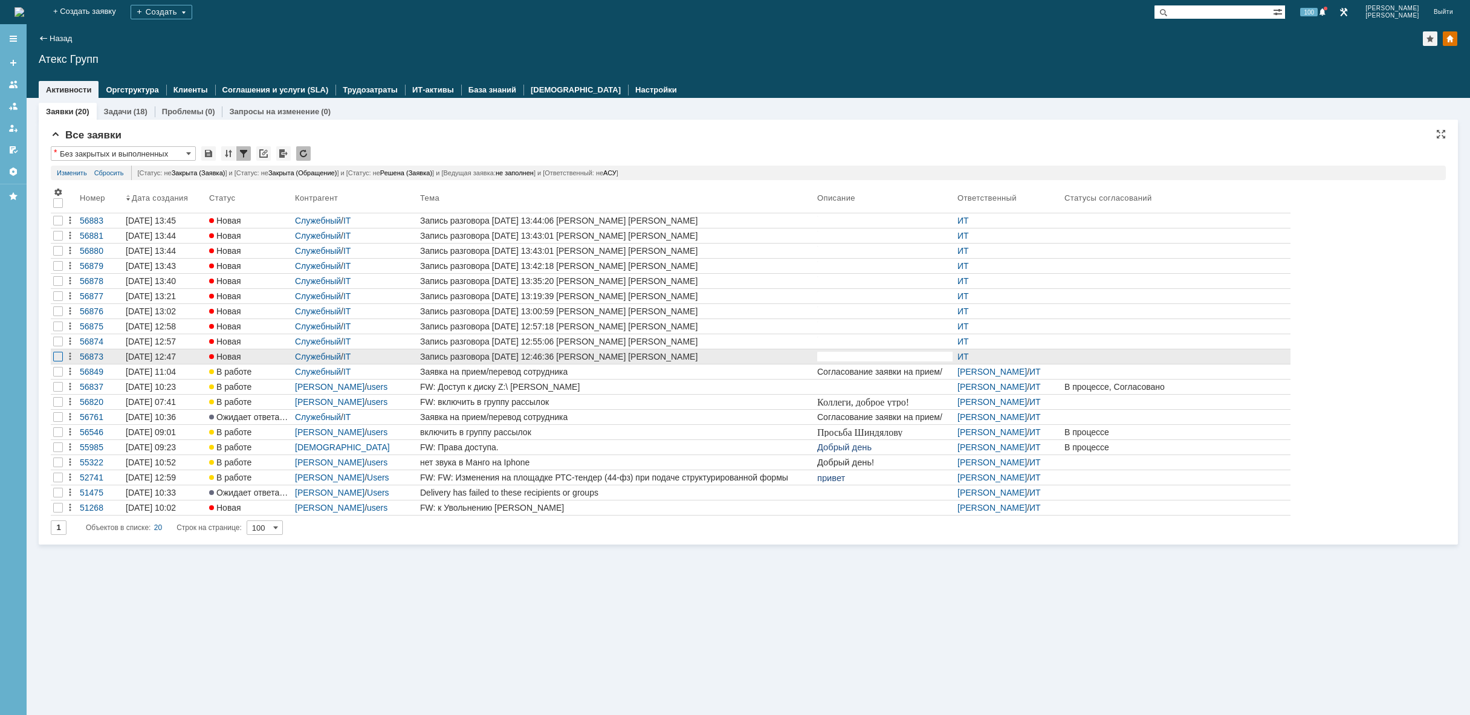
click at [59, 241] on div at bounding box center [58, 236] width 10 height 10
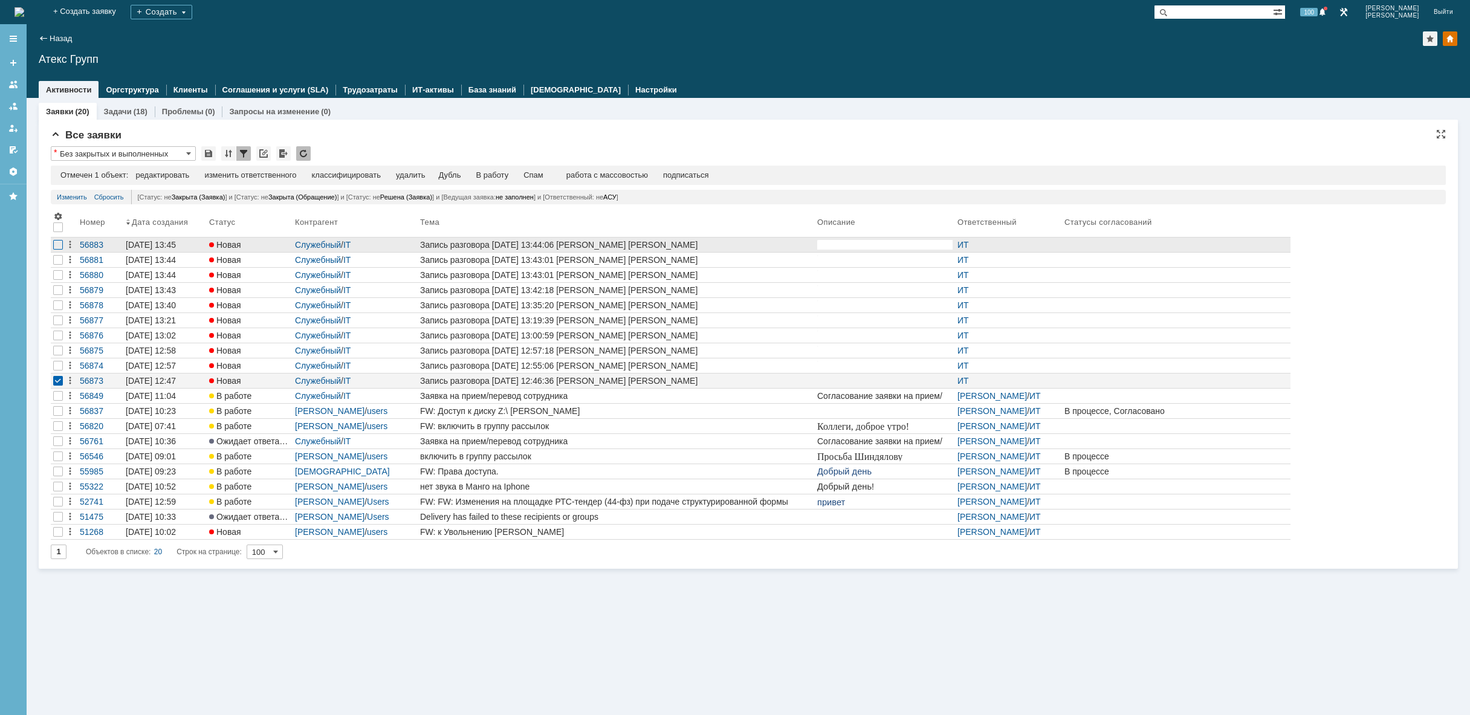
click at [59, 247] on div at bounding box center [58, 245] width 10 height 10
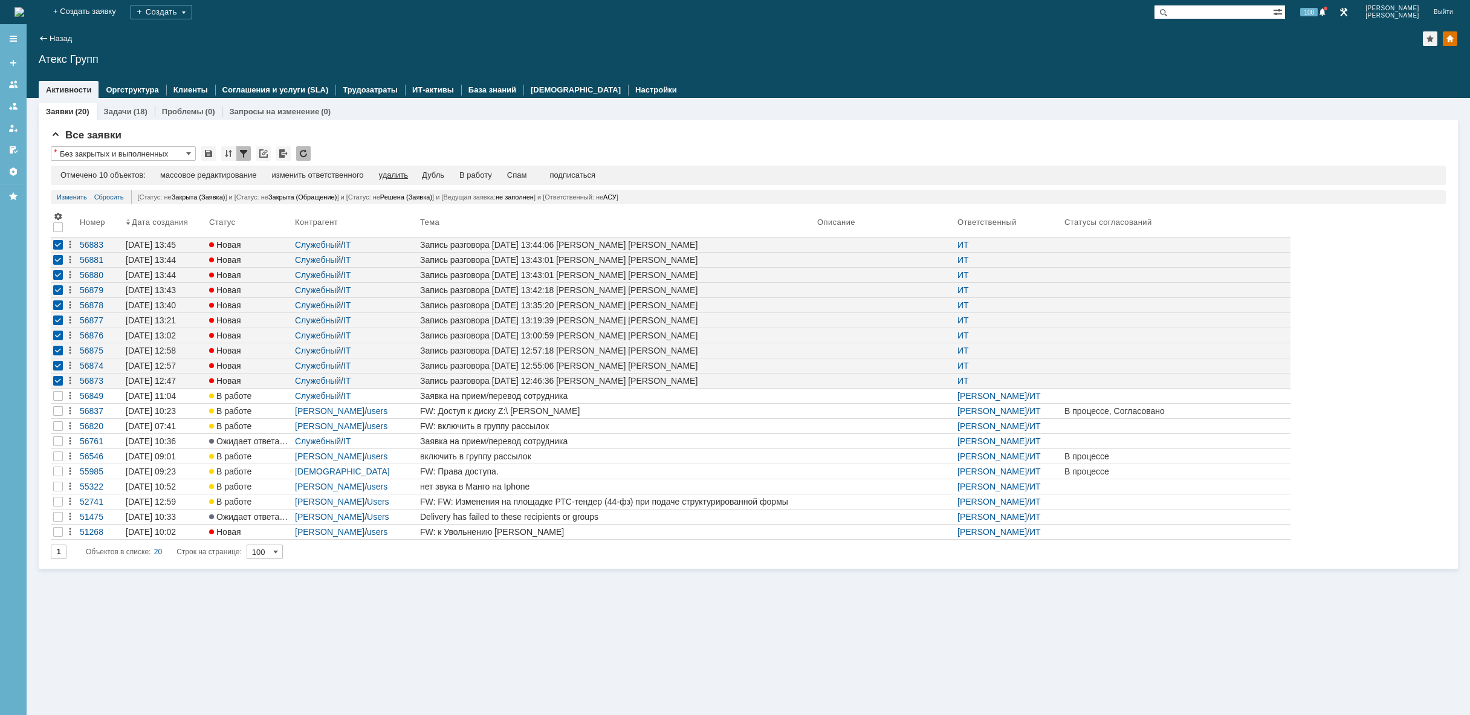
click at [401, 175] on div "удалить" at bounding box center [393, 175] width 29 height 10
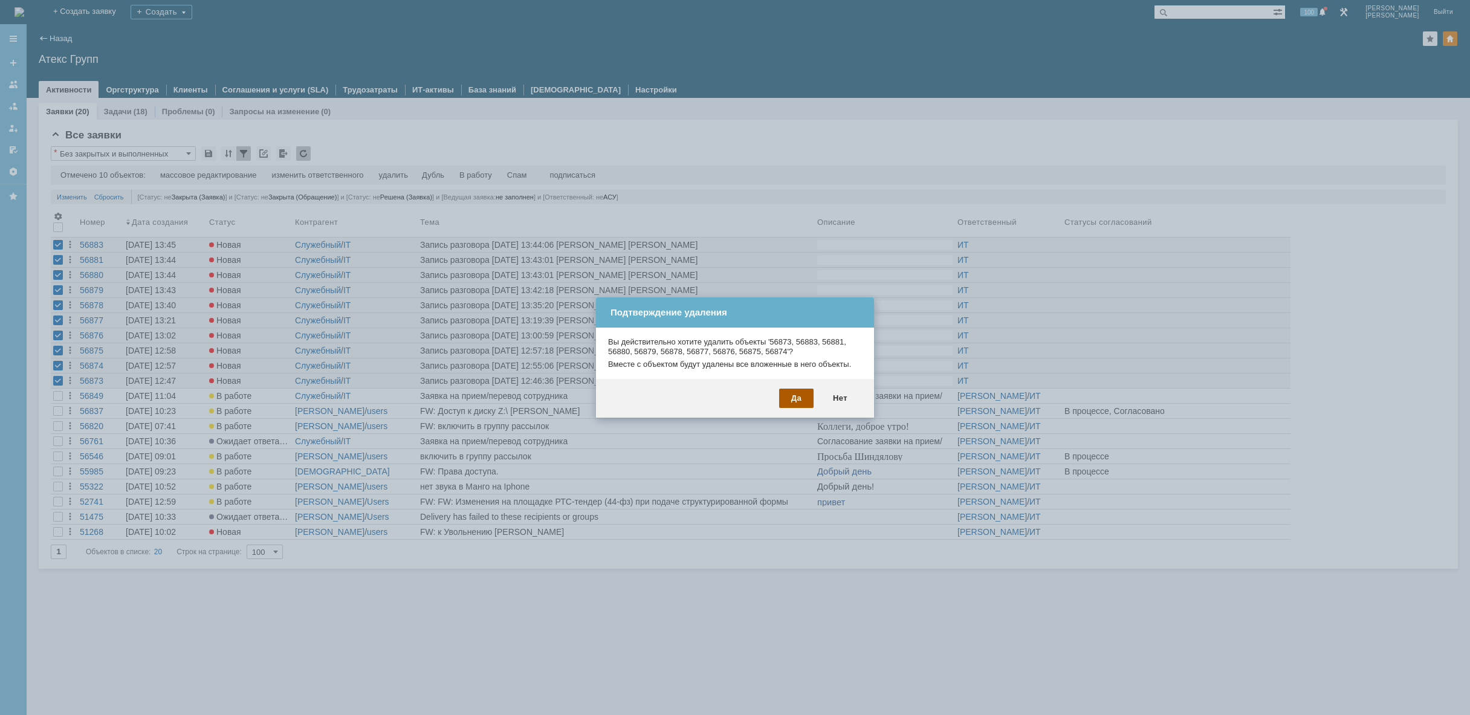
click at [788, 405] on div "Да" at bounding box center [796, 398] width 34 height 19
